Goal: Task Accomplishment & Management: Manage account settings

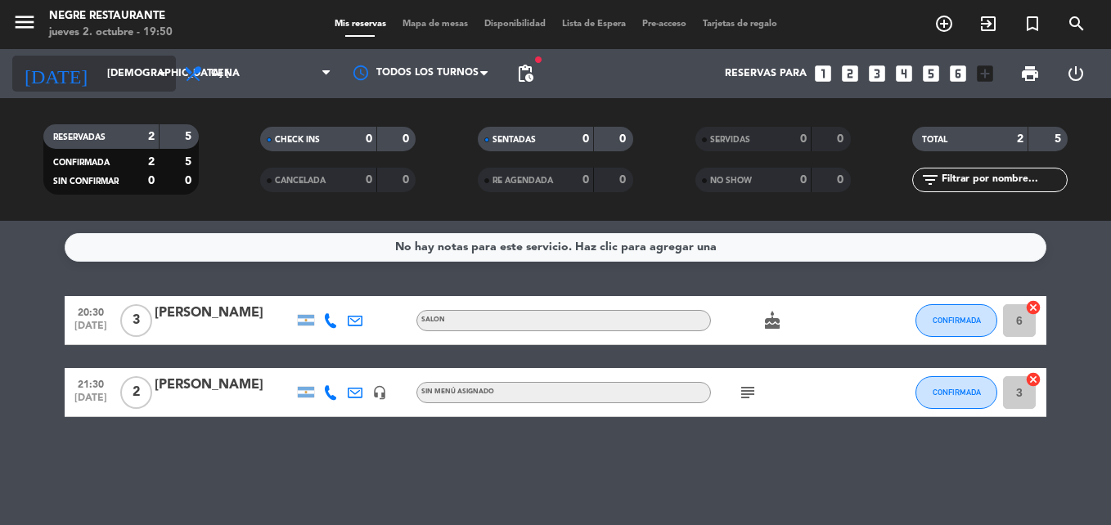
click at [99, 70] on input "[DEMOGRAPHIC_DATA] [DATE]" at bounding box center [168, 74] width 138 height 28
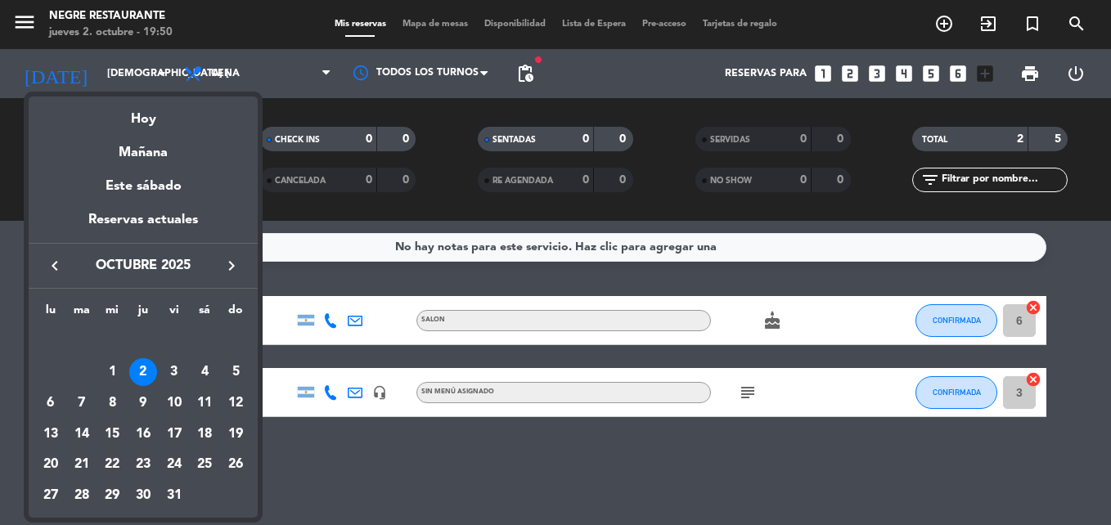
click at [178, 355] on td "OCT." at bounding box center [143, 341] width 216 height 31
click at [182, 379] on div "3" at bounding box center [174, 372] width 28 height 28
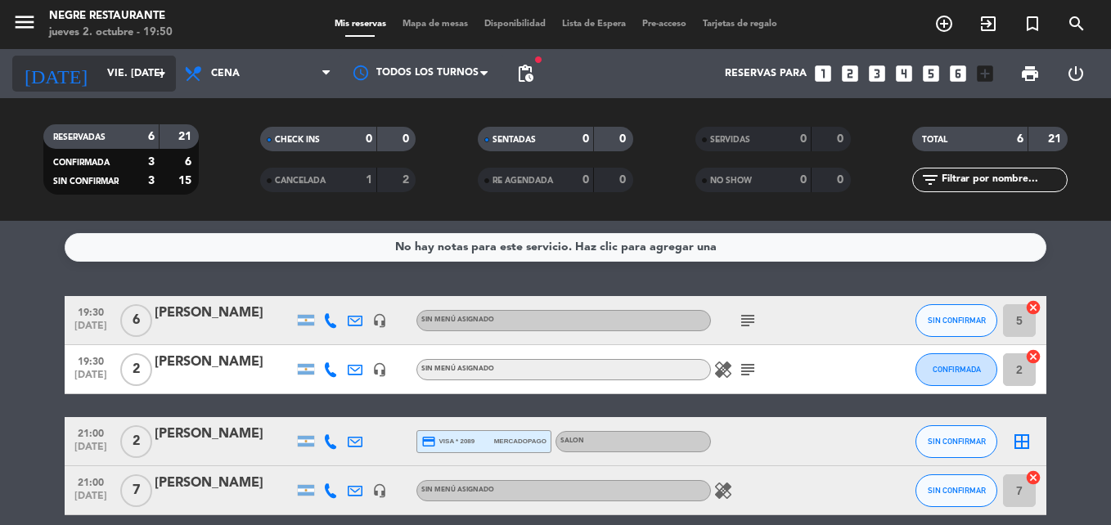
click at [133, 76] on input "vie. [DATE]" at bounding box center [168, 74] width 138 height 28
click at [109, 60] on input "vie. [DATE]" at bounding box center [168, 74] width 138 height 28
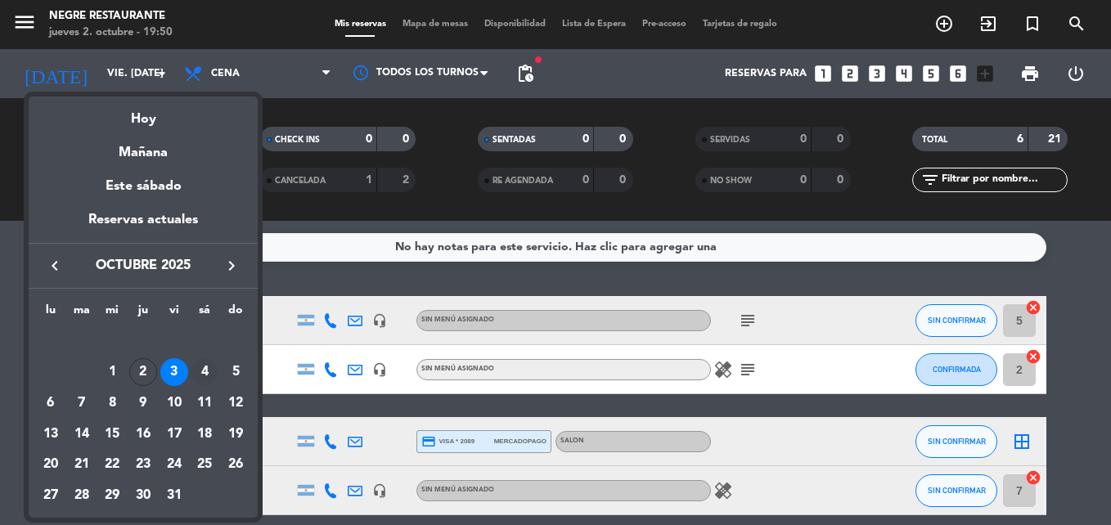
click at [204, 374] on div "4" at bounding box center [205, 372] width 28 height 28
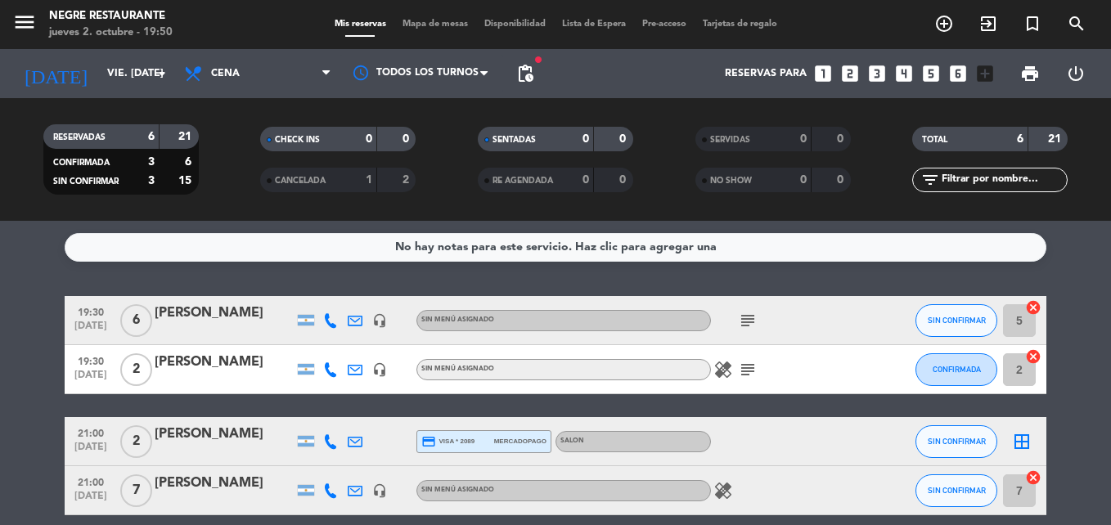
click at [204, 374] on div at bounding box center [224, 380] width 139 height 13
type input "sáb. [DATE]"
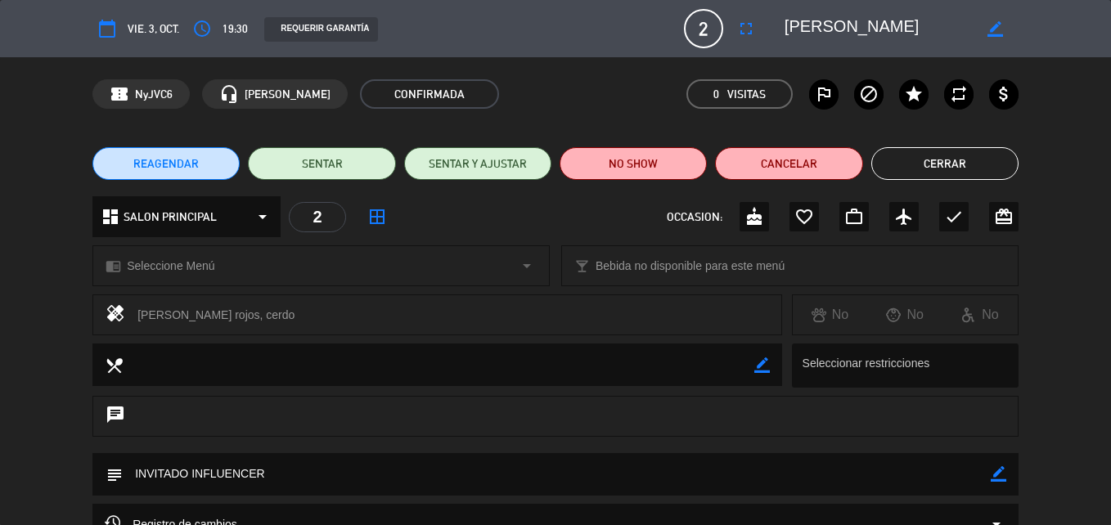
click at [107, 34] on icon "calendar_today" at bounding box center [107, 29] width 20 height 20
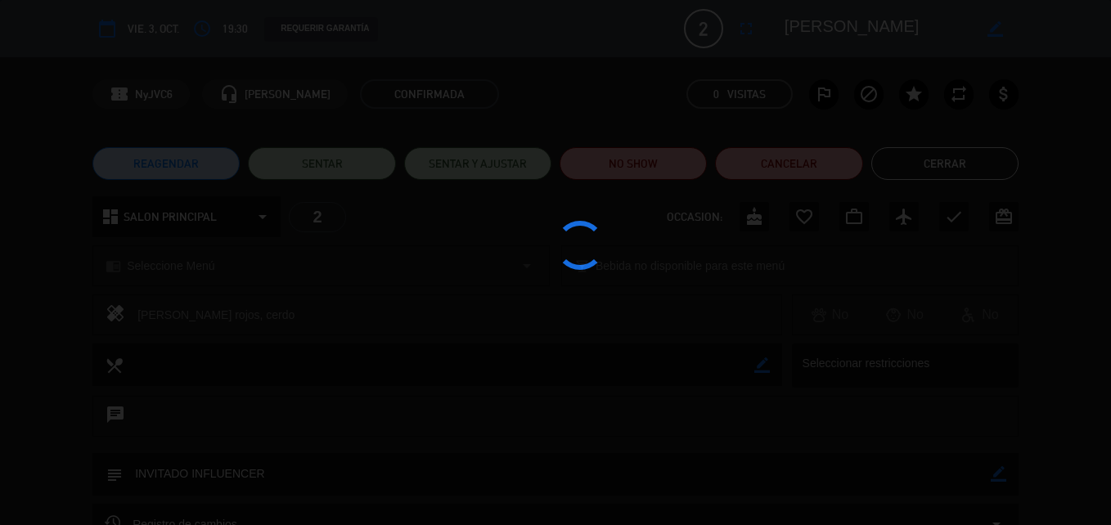
type input "[DEMOGRAPHIC_DATA] [DATE]"
